Goal: Task Accomplishment & Management: Manage account settings

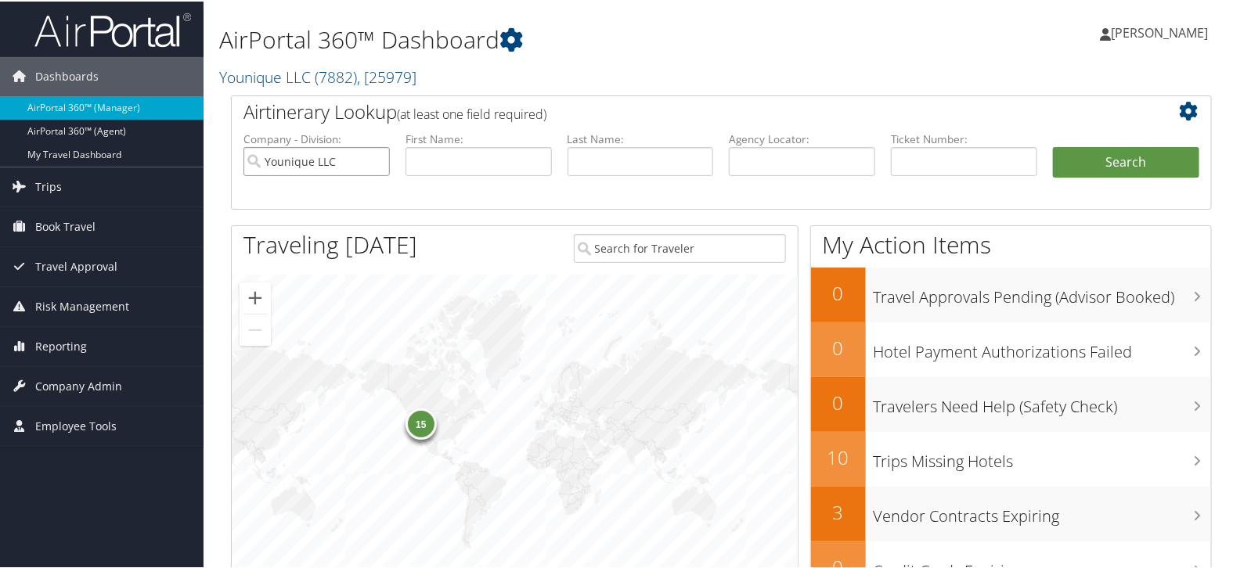
click at [377, 160] on input "Younique LLC" at bounding box center [316, 160] width 146 height 29
click at [769, 154] on input "text" at bounding box center [802, 160] width 146 height 29
paste input "D5NW1L"
type input "D5NW1L"
click at [1156, 139] on ul "Company - Division: First Name: Last Name: Agency Locator: D5NW1L Departure Dat…" at bounding box center [721, 169] width 971 height 78
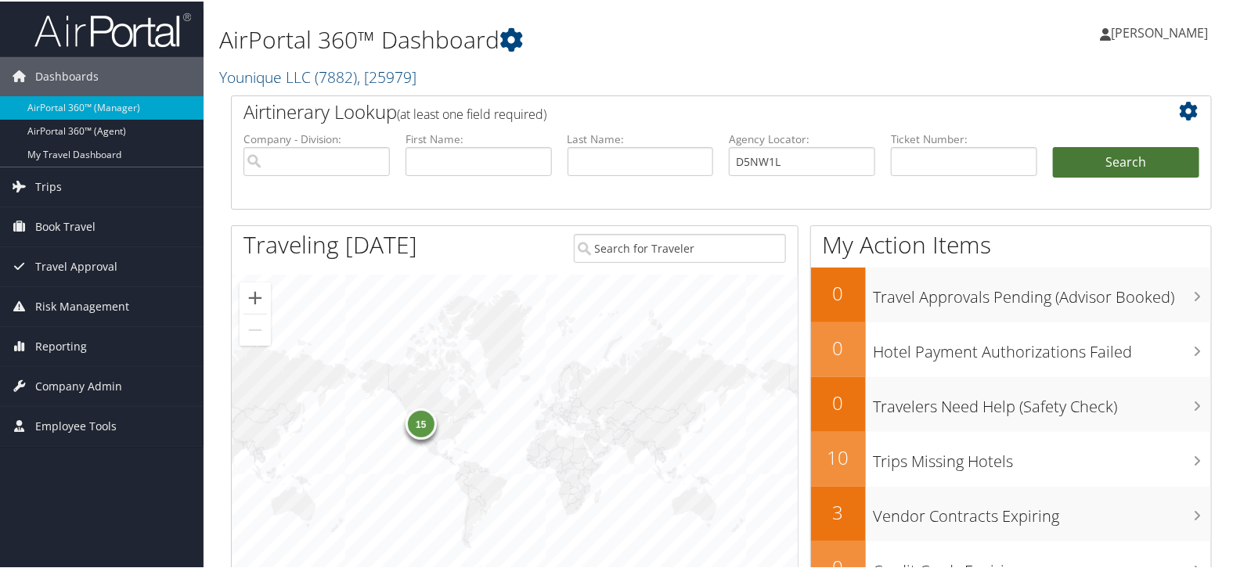
click at [1128, 158] on button "Search" at bounding box center [1126, 161] width 146 height 31
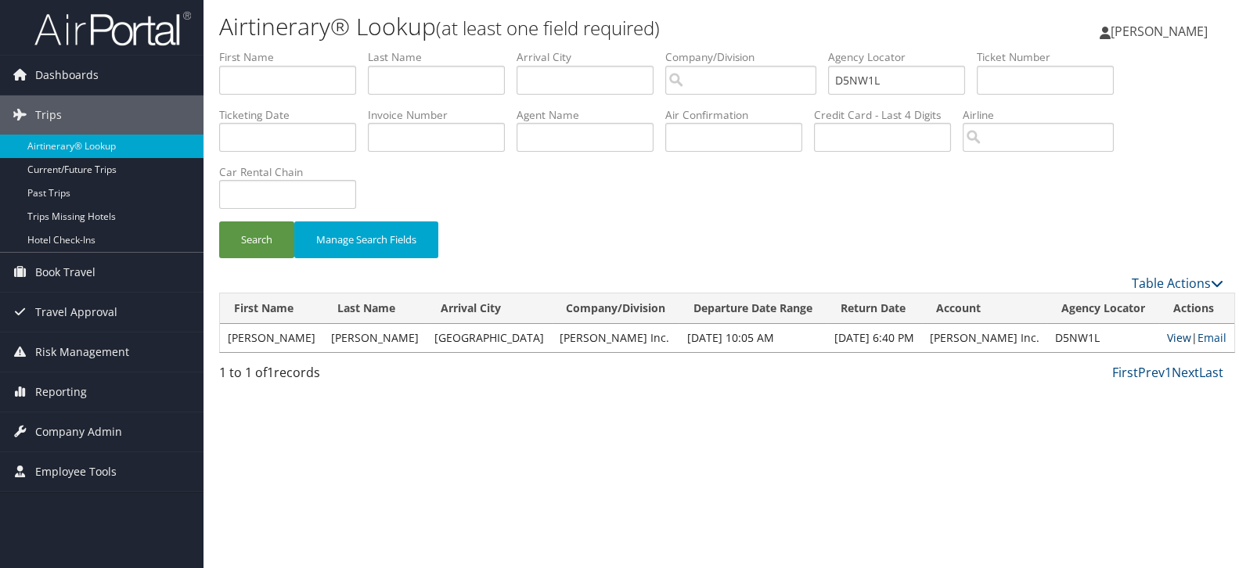
click at [1167, 344] on link "View" at bounding box center [1179, 337] width 24 height 15
click at [97, 436] on span "Company Admin" at bounding box center [78, 432] width 87 height 39
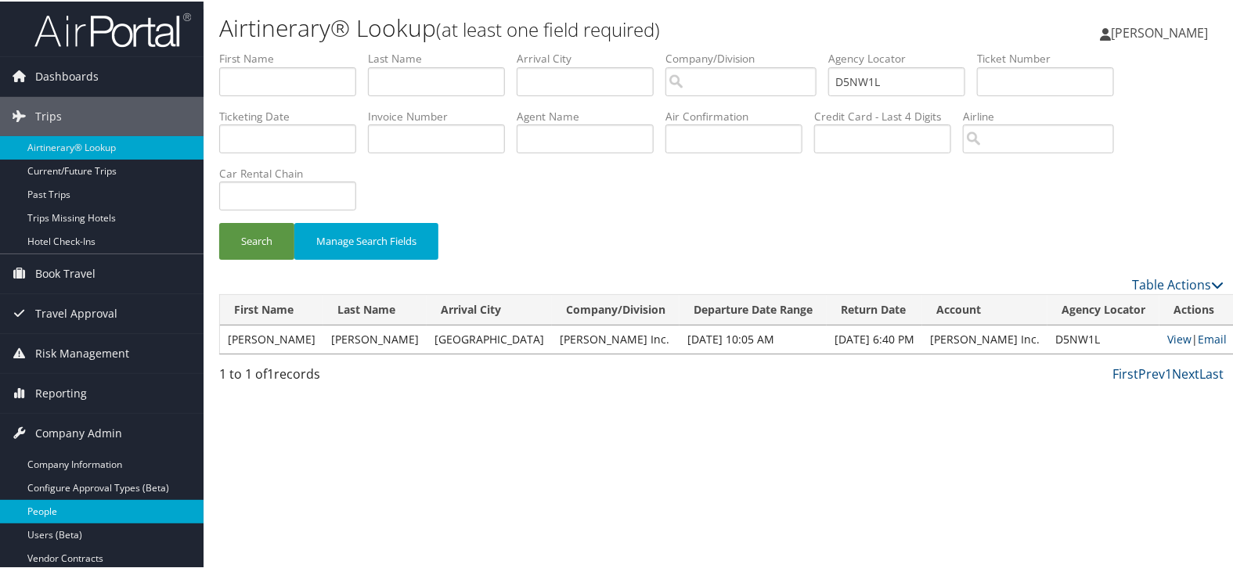
click at [92, 517] on link "People" at bounding box center [102, 510] width 204 height 23
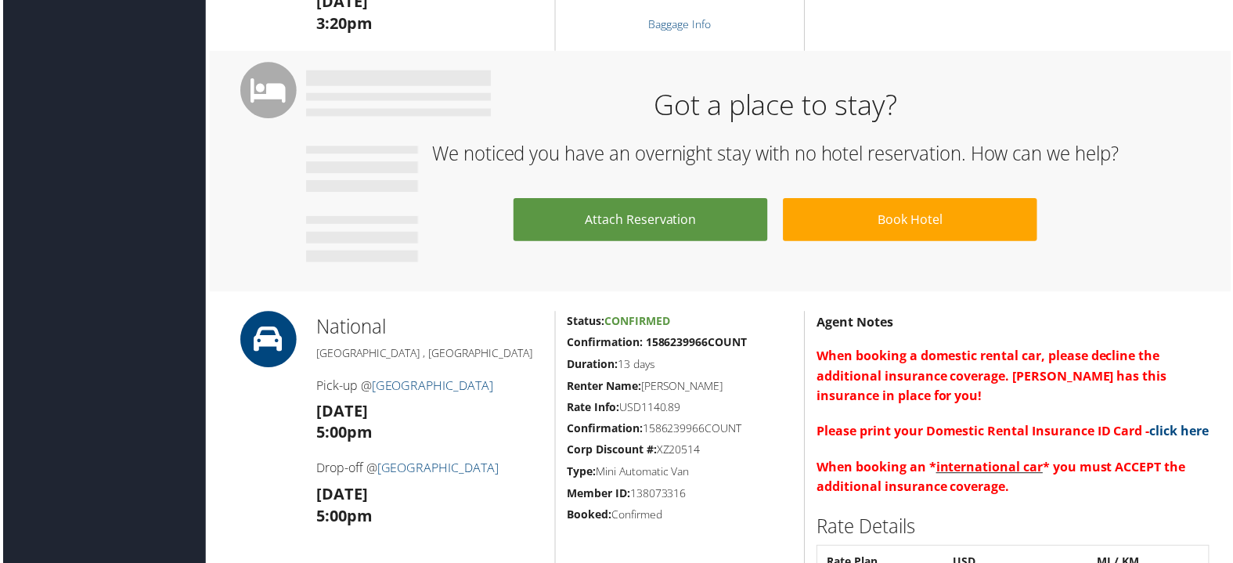
scroll to position [783, 0]
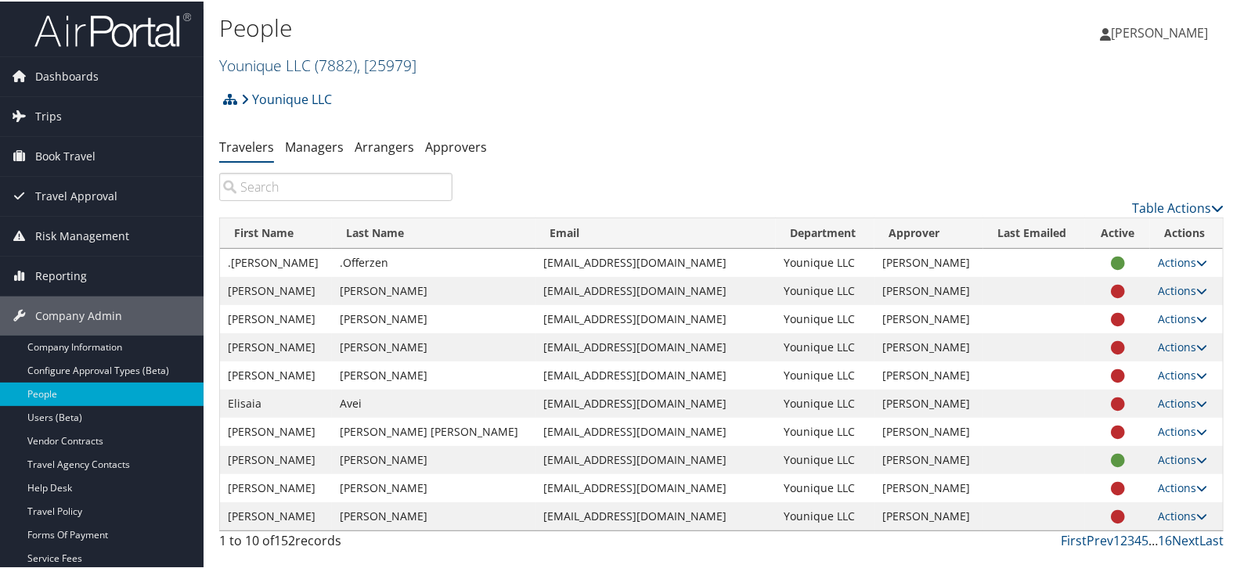
click at [300, 69] on link "Younique LLC ( 7882 ) , [ 25979 ]" at bounding box center [317, 63] width 197 height 21
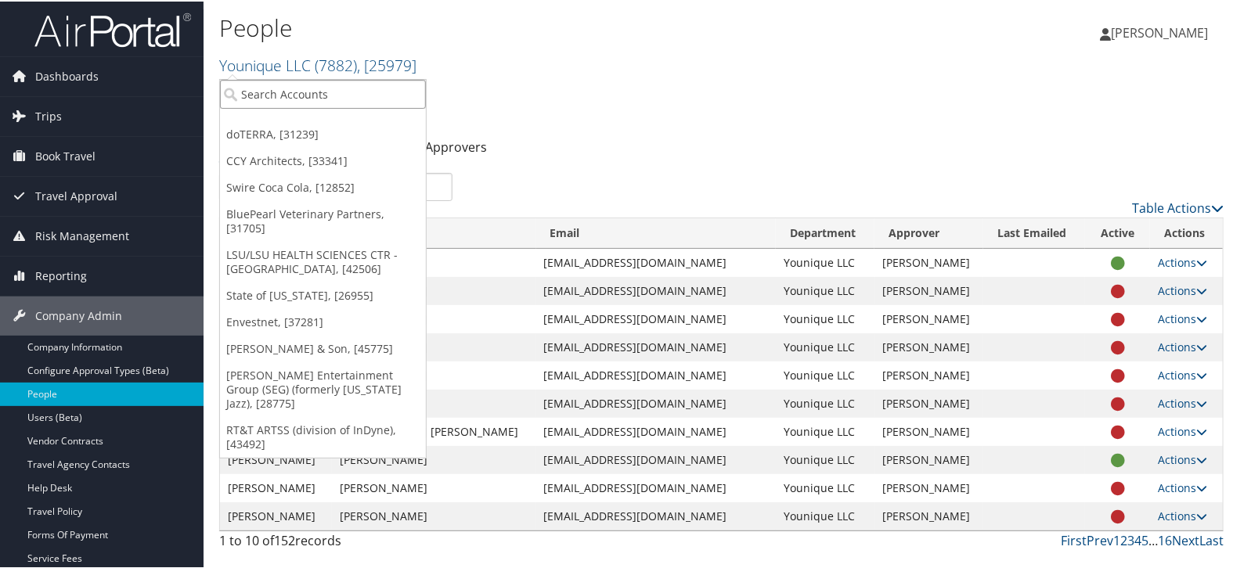
click at [279, 94] on input "search" at bounding box center [323, 92] width 206 height 29
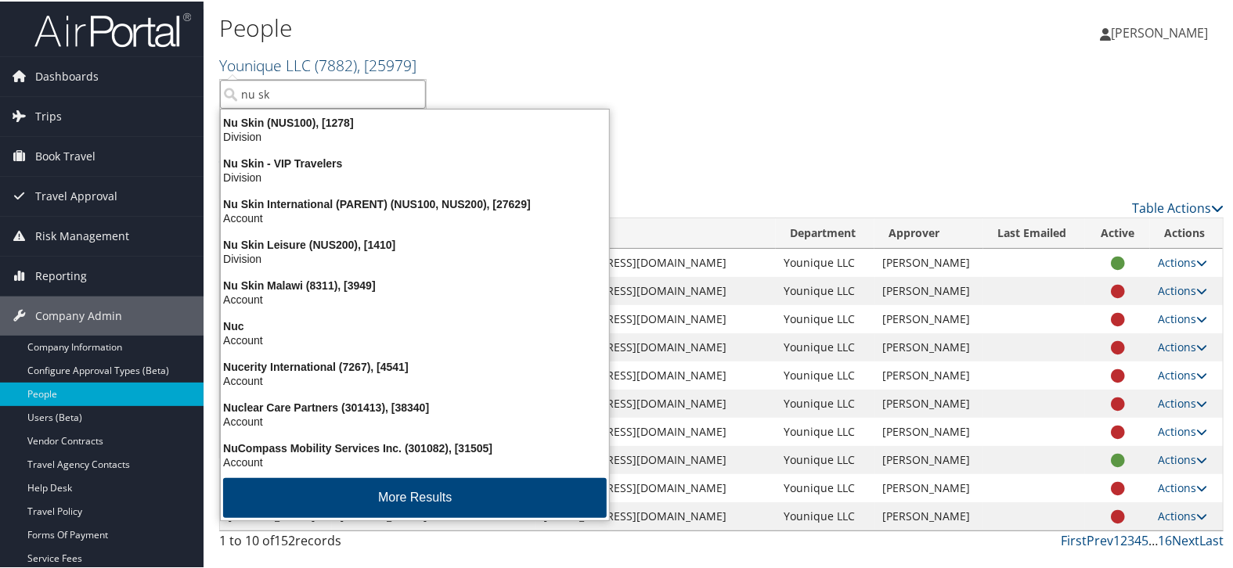
type input "nu ski"
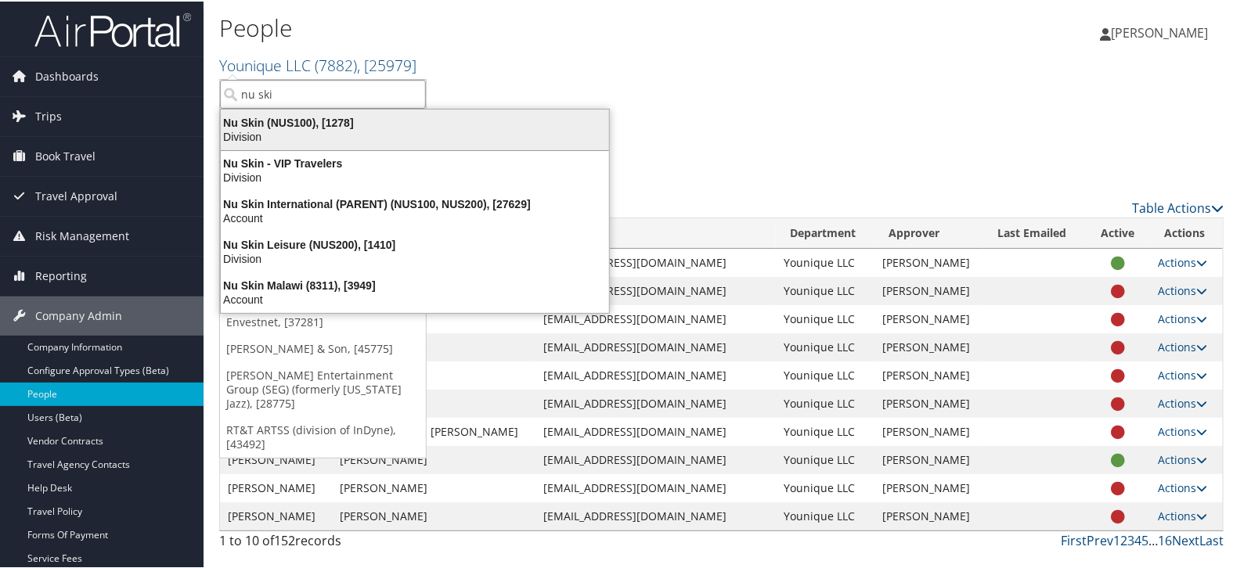
click at [316, 115] on div "Nu Skin (NUS100), [1278]" at bounding box center [414, 121] width 407 height 14
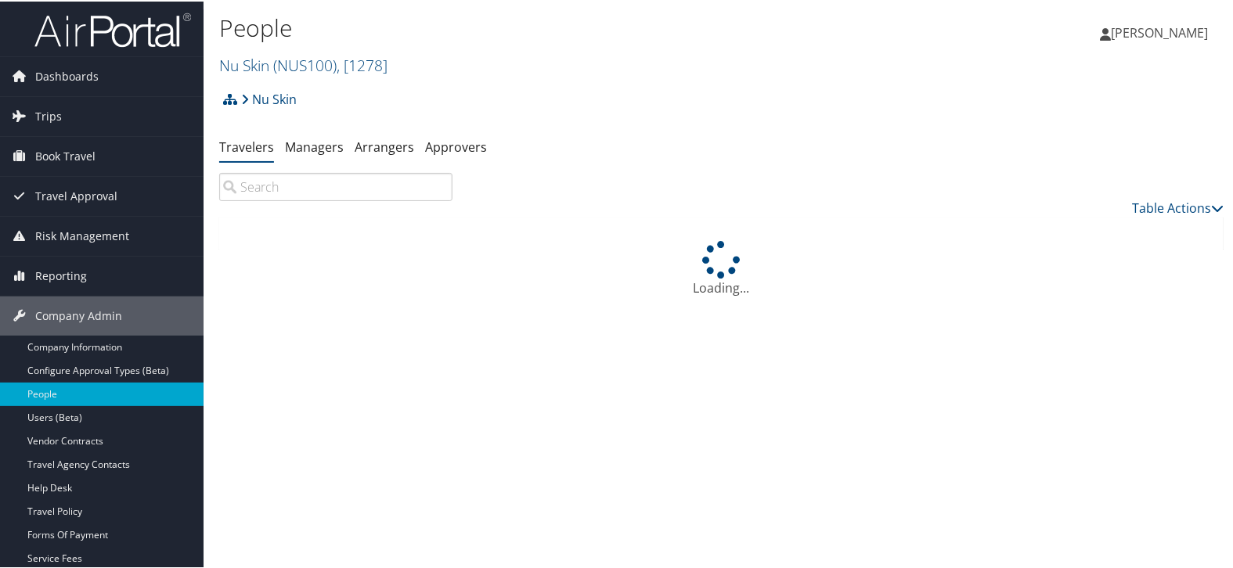
drag, startPoint x: 0, startPoint y: 0, endPoint x: 315, endPoint y: 193, distance: 369.3
click at [315, 193] on input "search" at bounding box center [335, 185] width 233 height 28
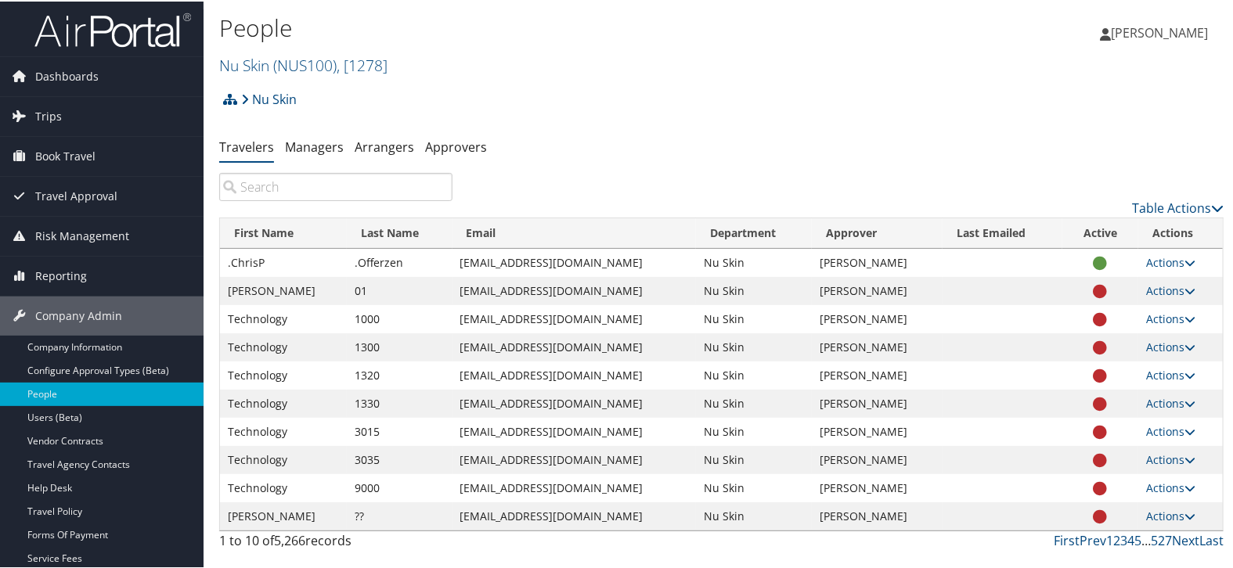
paste input "[EMAIL_ADDRESS][DOMAIN_NAME]"
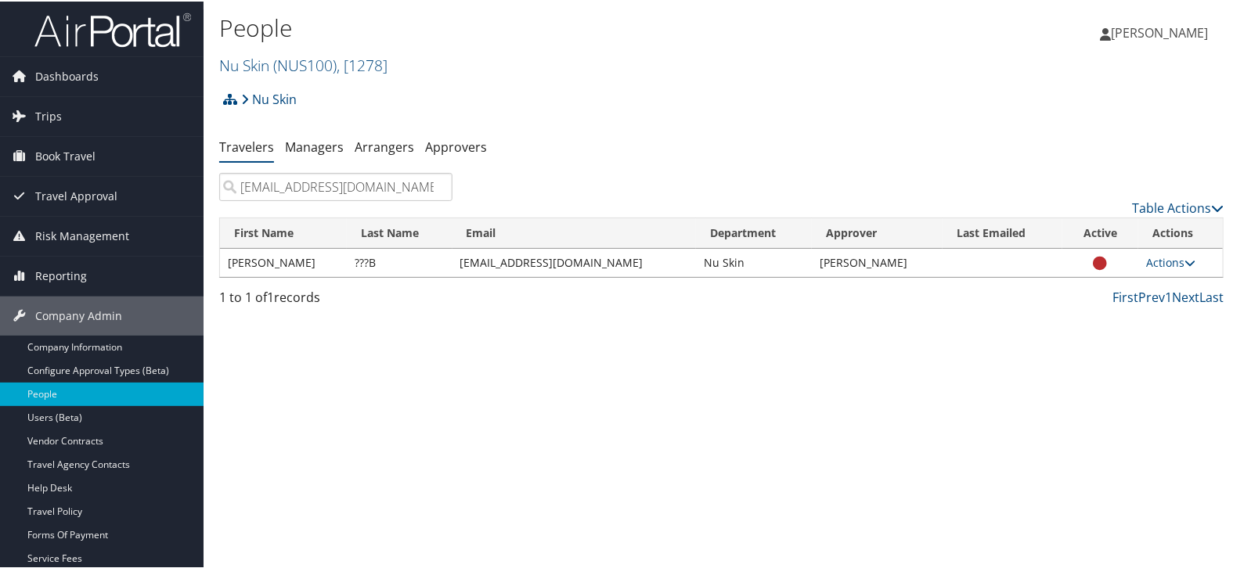
type input "[EMAIL_ADDRESS][DOMAIN_NAME]"
